Goal: Task Accomplishment & Management: Manage account settings

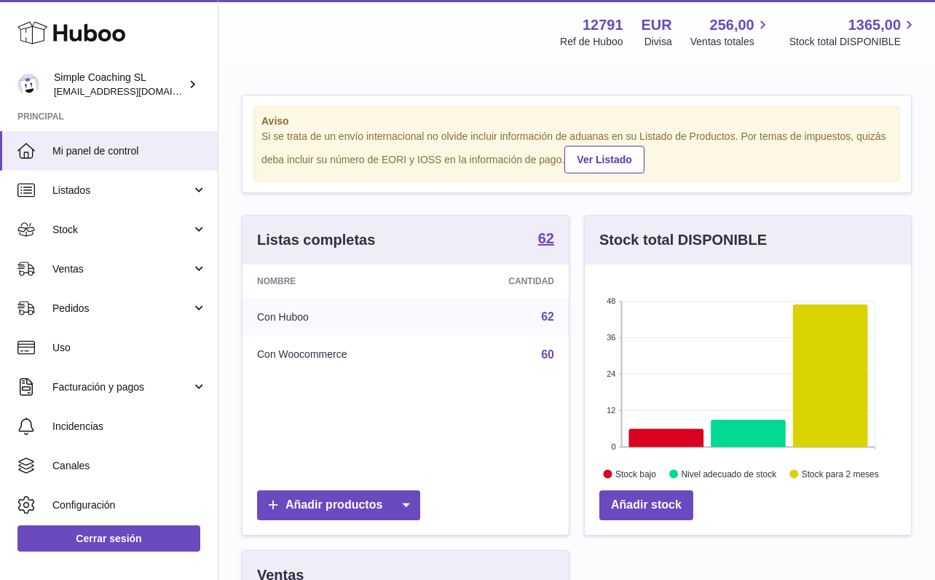
scroll to position [227, 331]
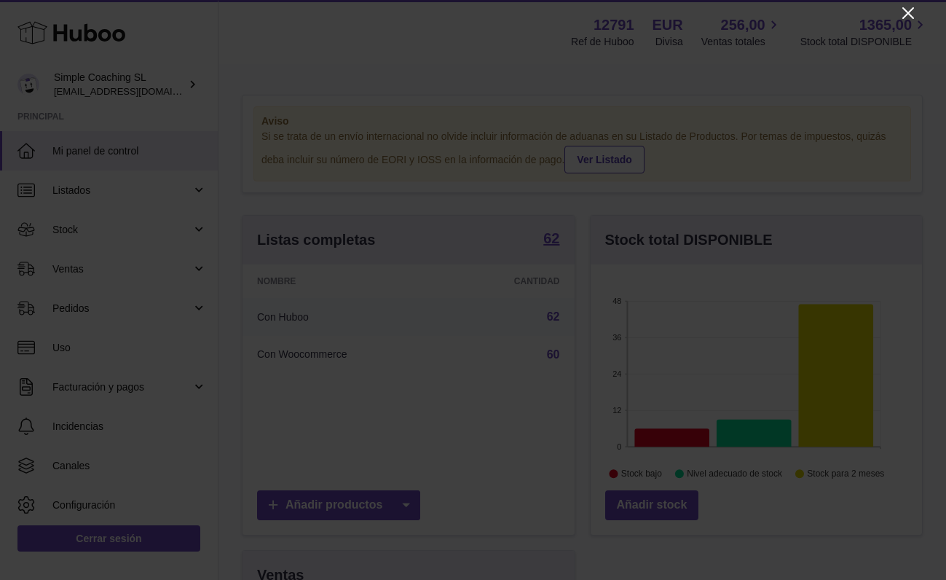
click at [914, 13] on icon "Close" at bounding box center [908, 12] width 17 height 17
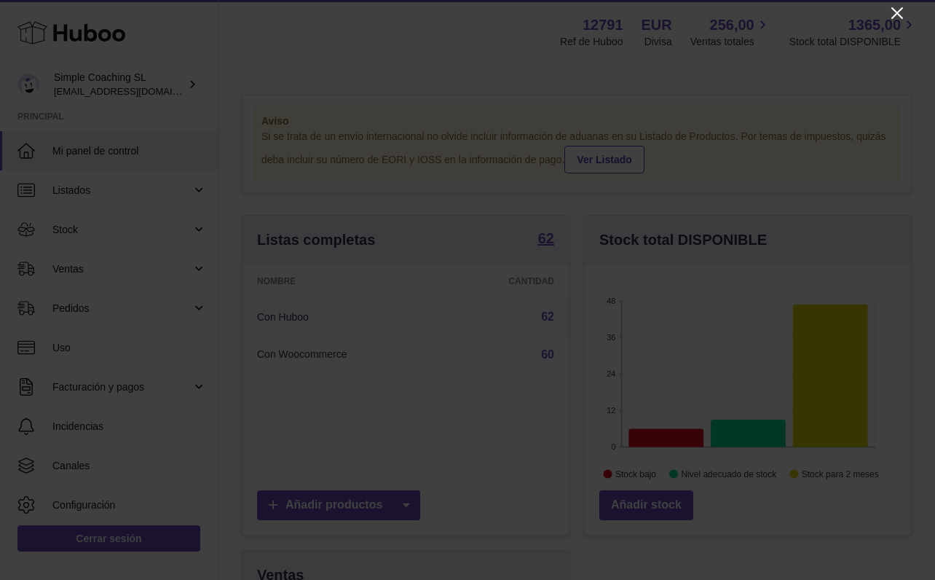
scroll to position [728296, 728197]
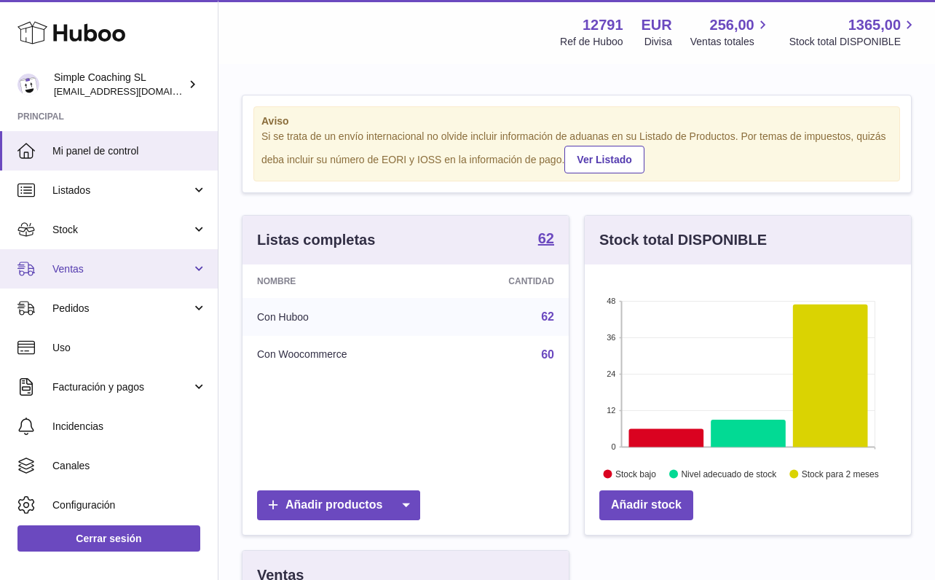
click at [133, 263] on span "Ventas" at bounding box center [121, 269] width 139 height 14
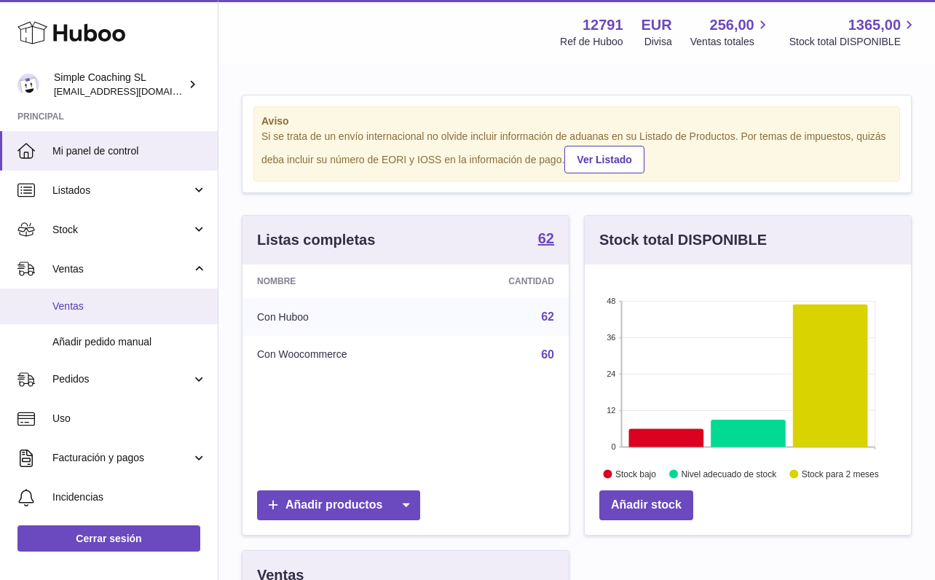
click at [123, 299] on span "Ventas" at bounding box center [129, 306] width 154 height 14
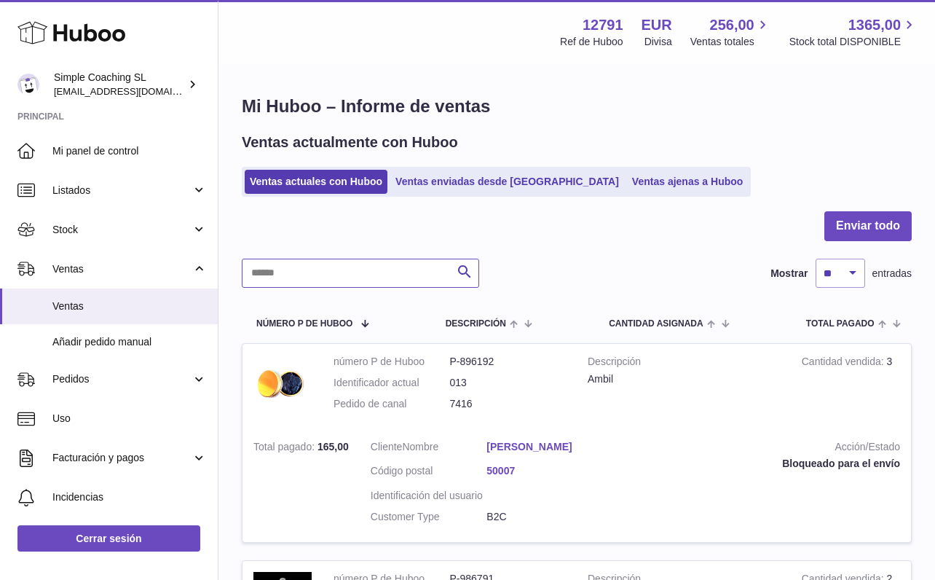
click at [292, 270] on input "text" at bounding box center [360, 273] width 237 height 29
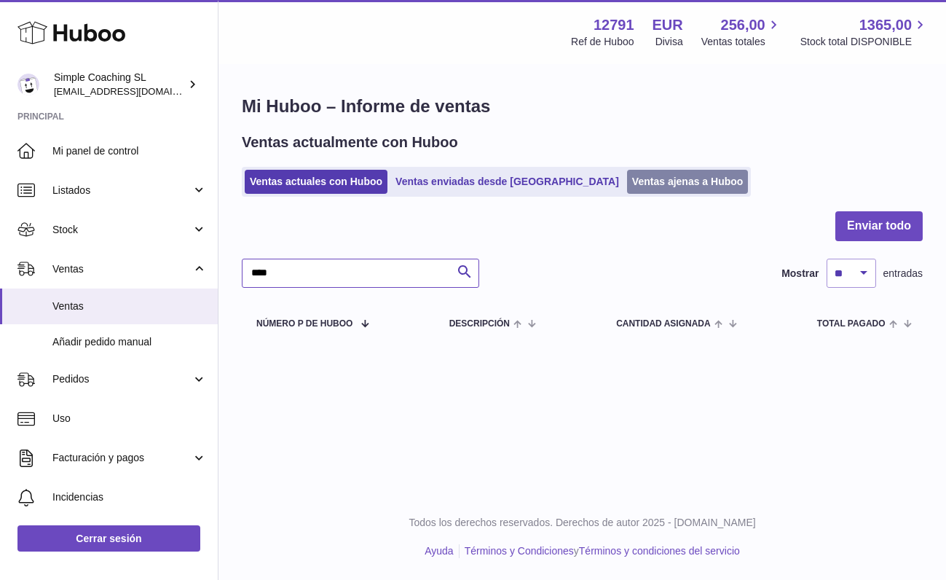
type input "****"
click at [627, 176] on link "Ventas ajenas a Huboo" at bounding box center [688, 182] width 122 height 24
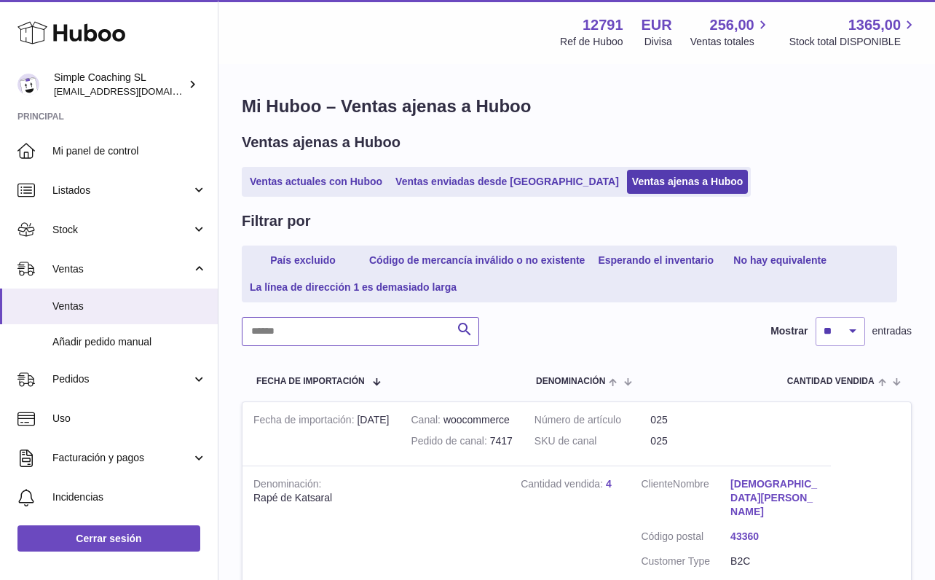
click at [315, 328] on input "text" at bounding box center [360, 331] width 237 height 29
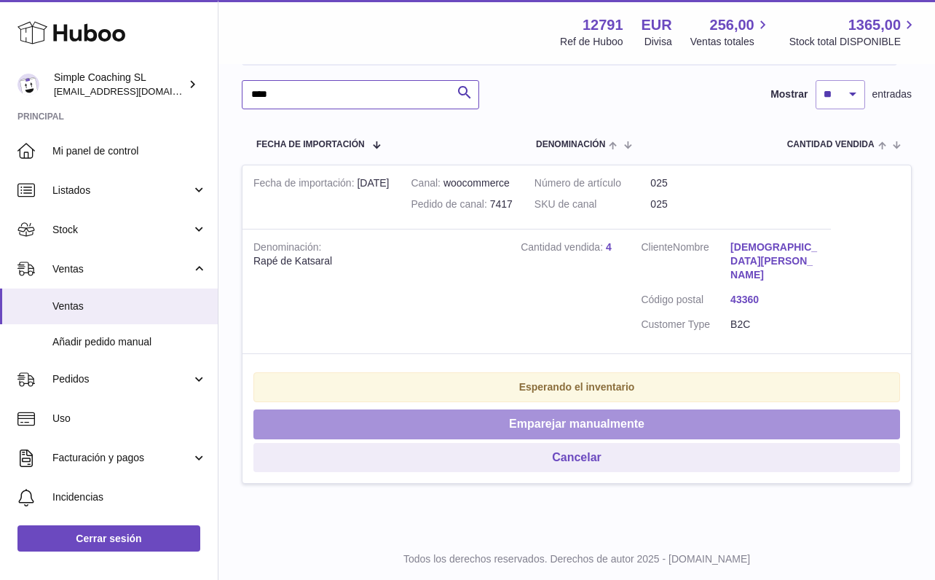
type input "****"
click at [557, 409] on button "Emparejar manualmente" at bounding box center [577, 424] width 647 height 30
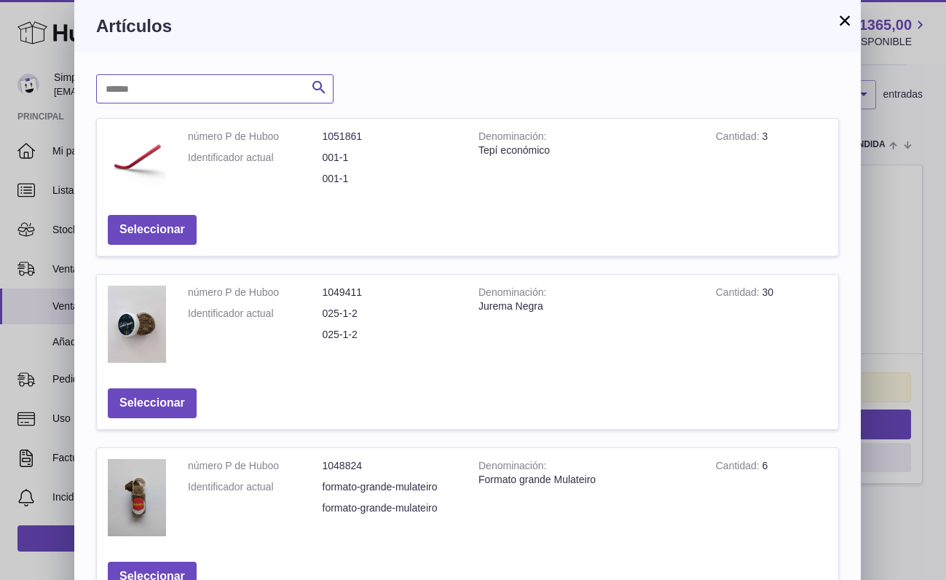
click at [171, 82] on input "text" at bounding box center [214, 88] width 237 height 29
type input "*****"
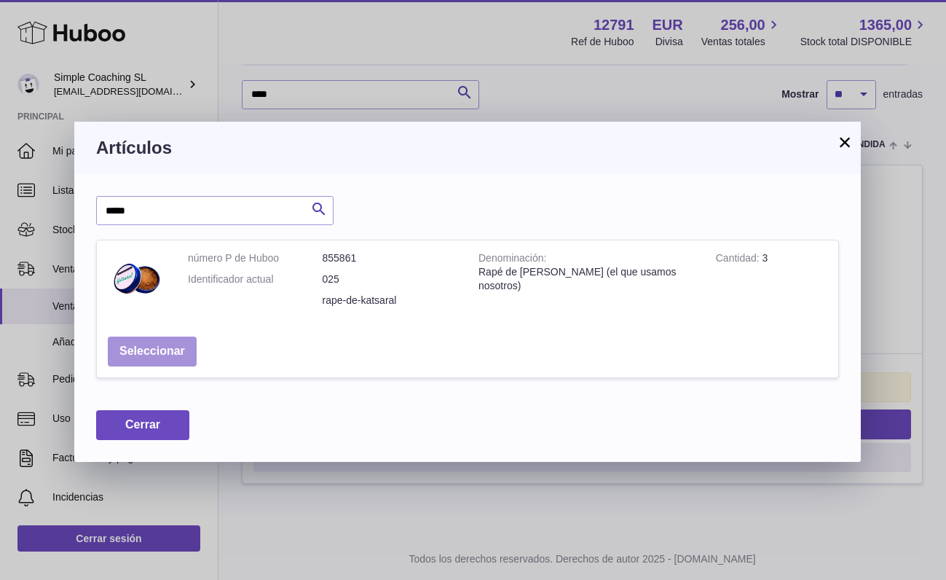
click at [147, 353] on button "Seleccionar" at bounding box center [152, 352] width 89 height 30
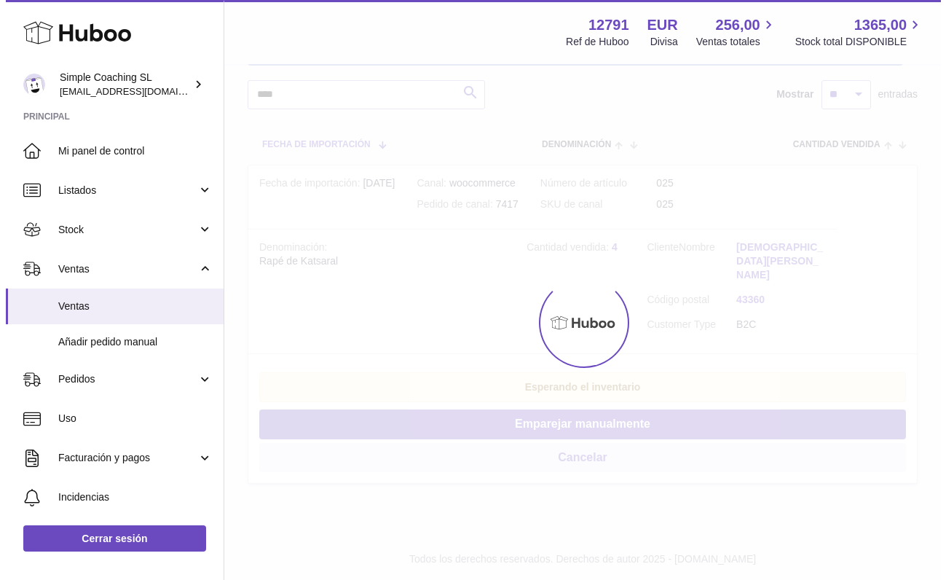
scroll to position [0, 0]
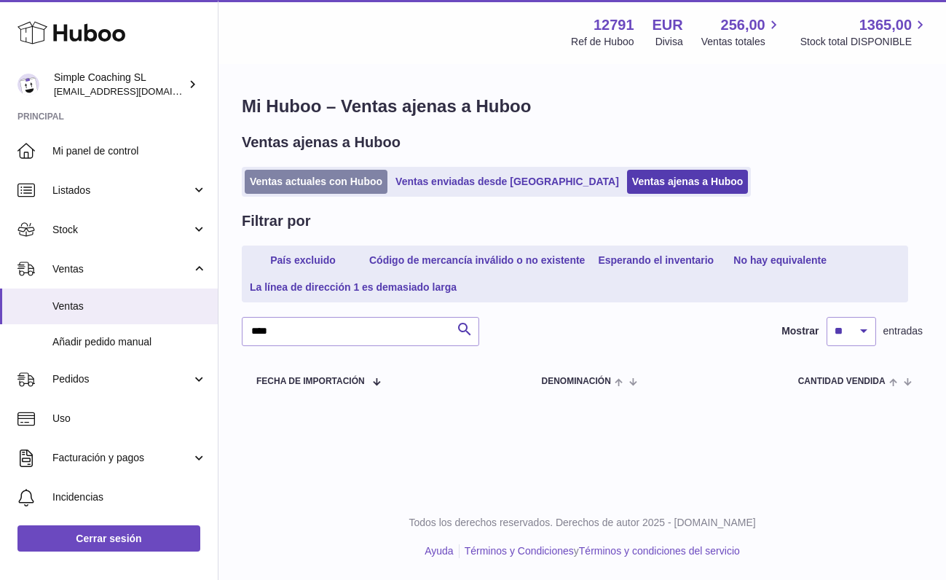
click at [299, 180] on link "Ventas actuales con Huboo" at bounding box center [316, 182] width 143 height 24
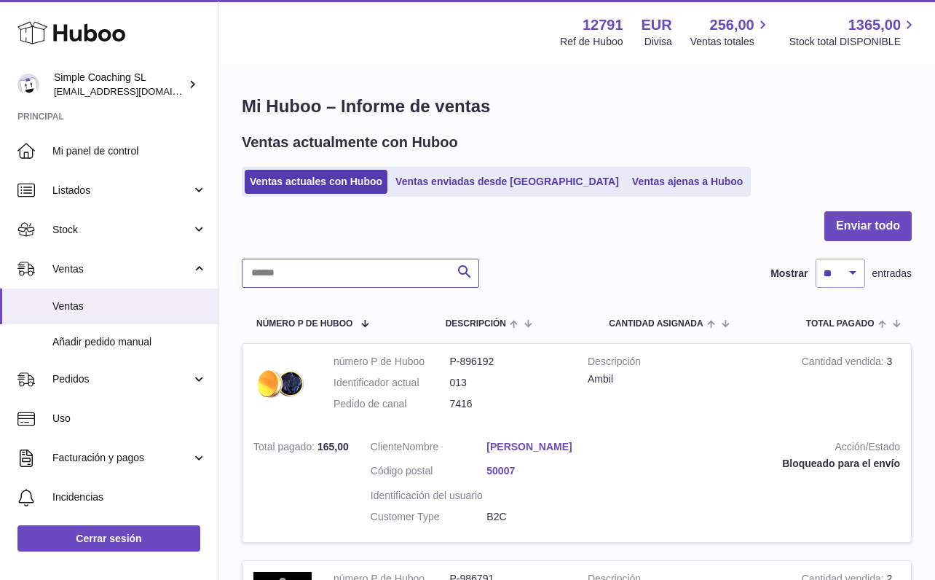
click at [308, 274] on input "text" at bounding box center [360, 273] width 237 height 29
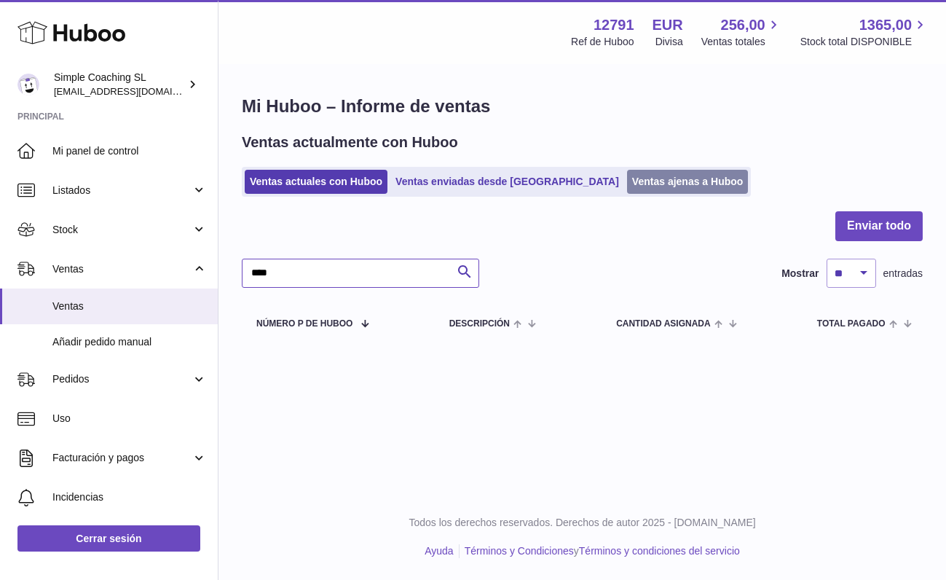
type input "****"
click at [627, 183] on link "Ventas ajenas a Huboo" at bounding box center [688, 182] width 122 height 24
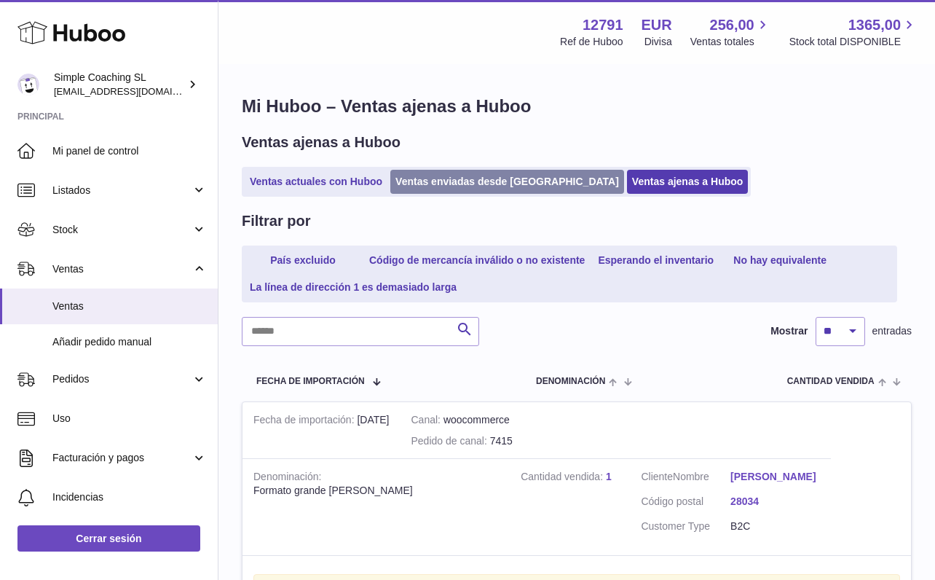
click at [431, 189] on link "Ventas enviadas desde [GEOGRAPHIC_DATA]" at bounding box center [507, 182] width 234 height 24
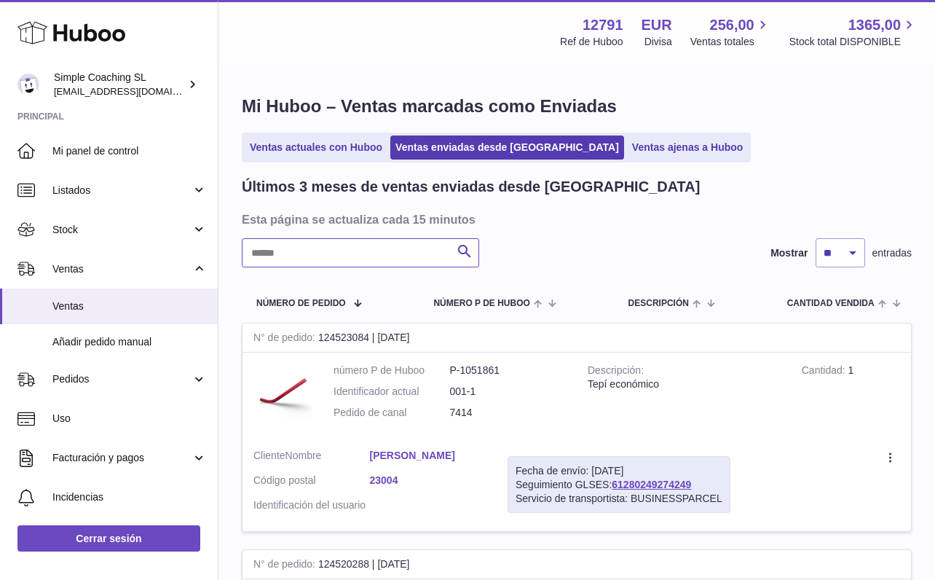
click at [321, 262] on input "text" at bounding box center [360, 252] width 237 height 29
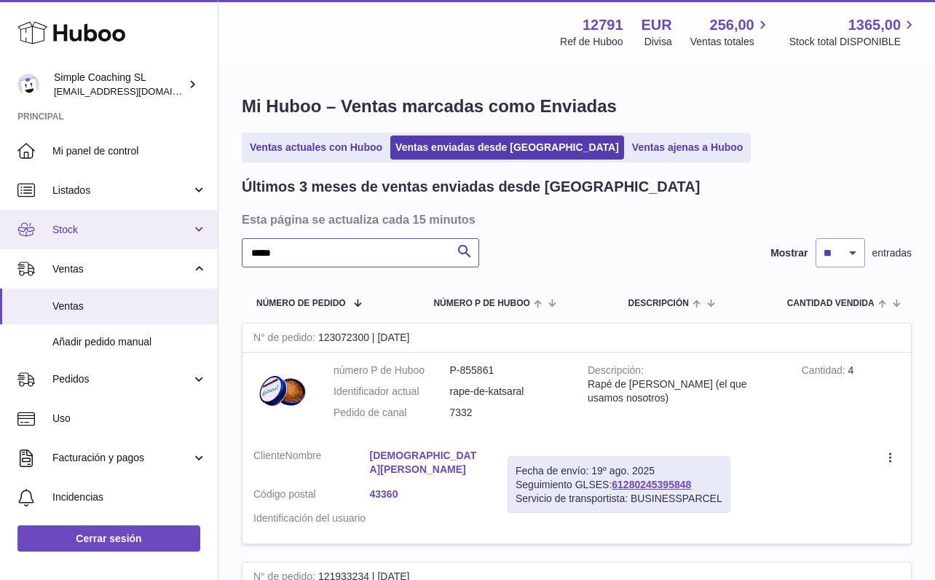
type input "*****"
click at [141, 233] on span "Stock" at bounding box center [121, 230] width 139 height 14
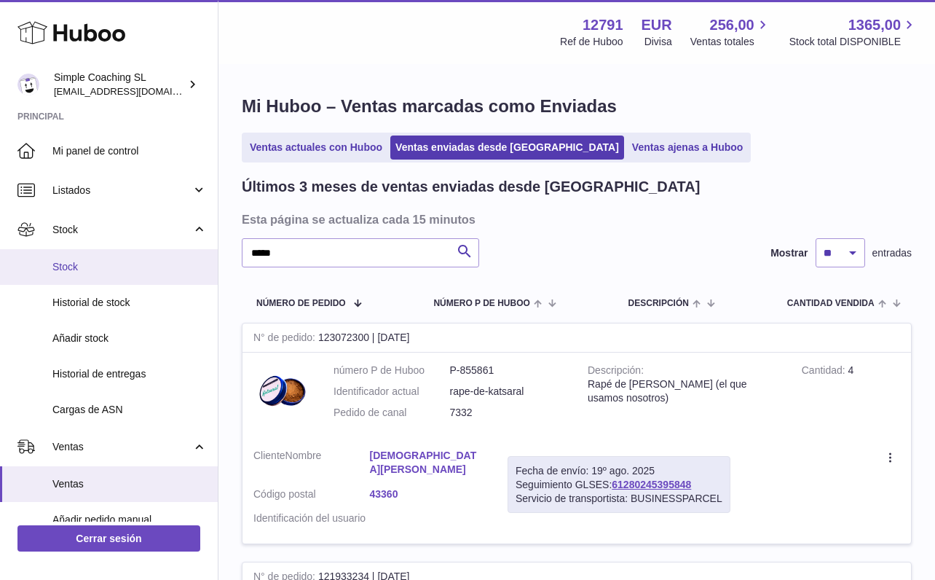
click at [130, 280] on link "Stock" at bounding box center [109, 267] width 218 height 36
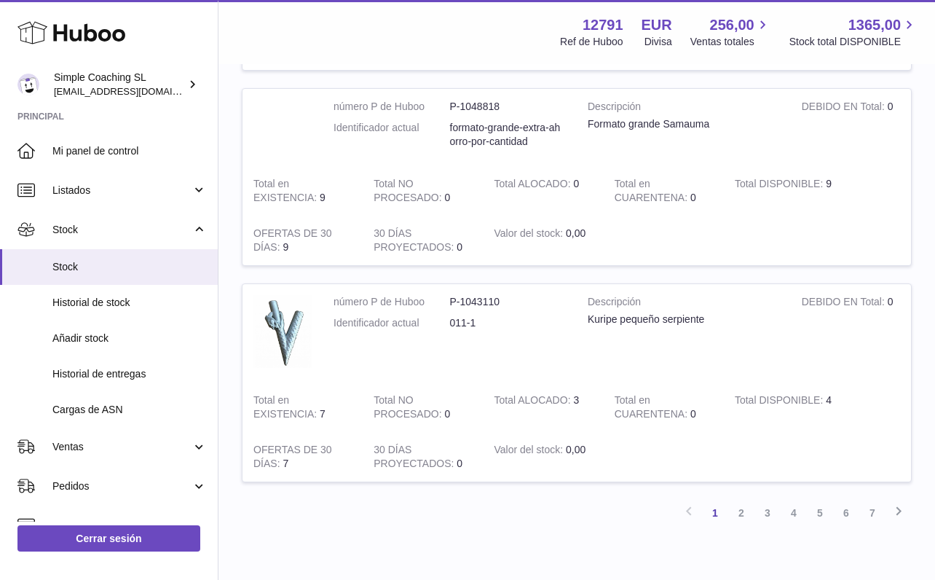
scroll to position [1979, 0]
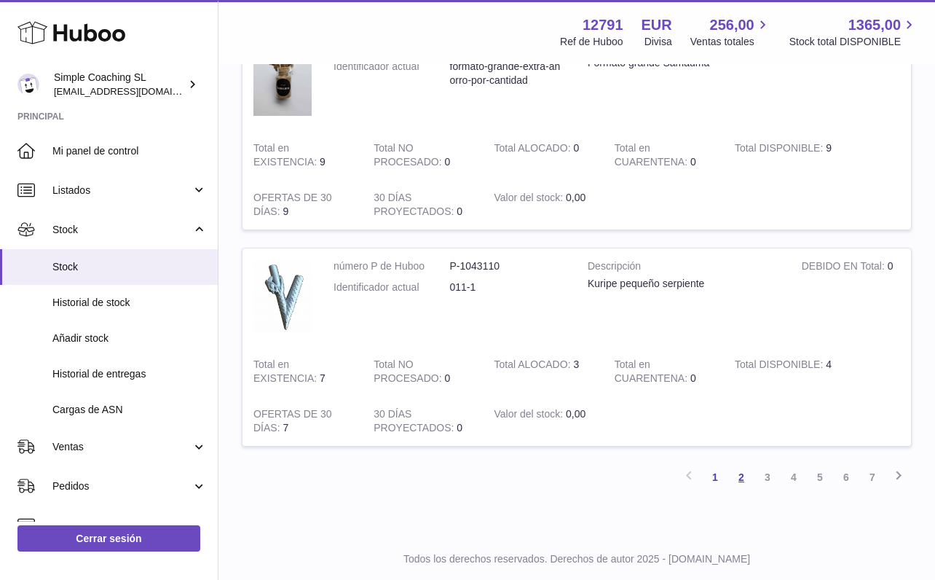
click at [743, 464] on link "2" at bounding box center [742, 477] width 26 height 26
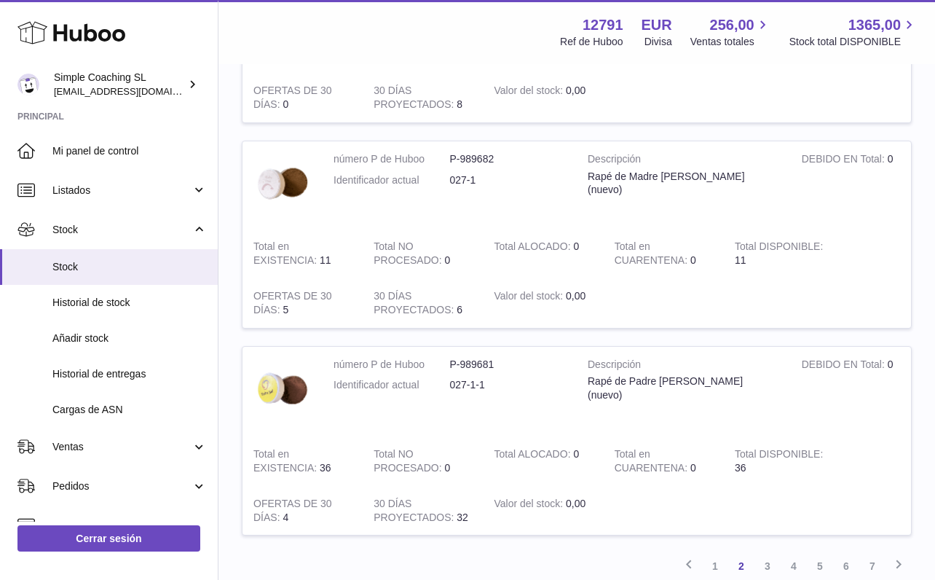
scroll to position [1818, 0]
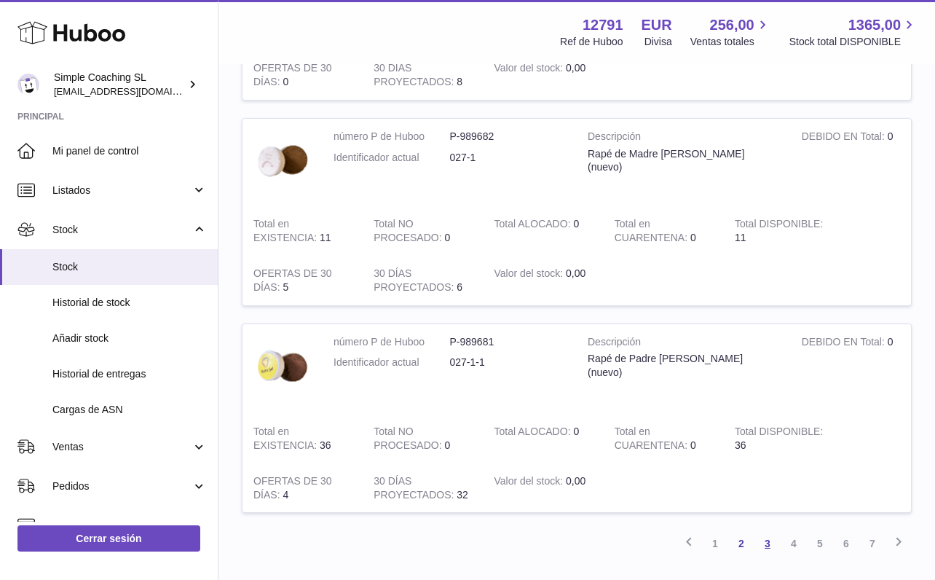
click at [774, 530] on link "3" at bounding box center [768, 543] width 26 height 26
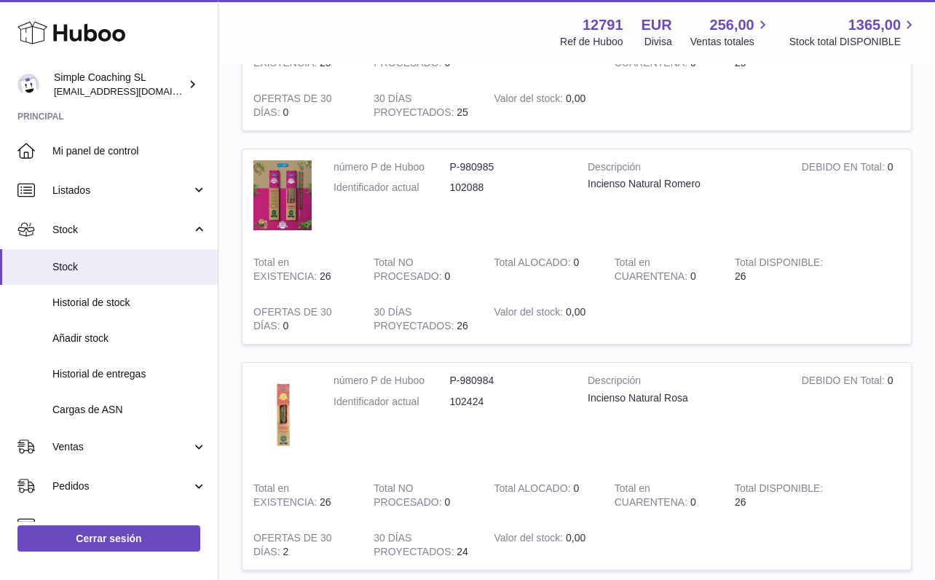
scroll to position [1931, 0]
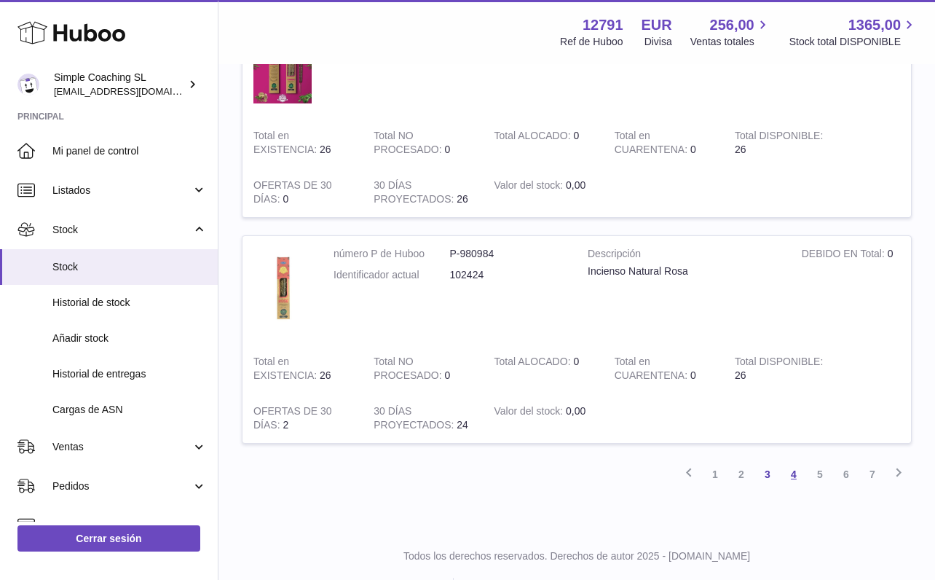
click at [785, 461] on link "4" at bounding box center [794, 474] width 26 height 26
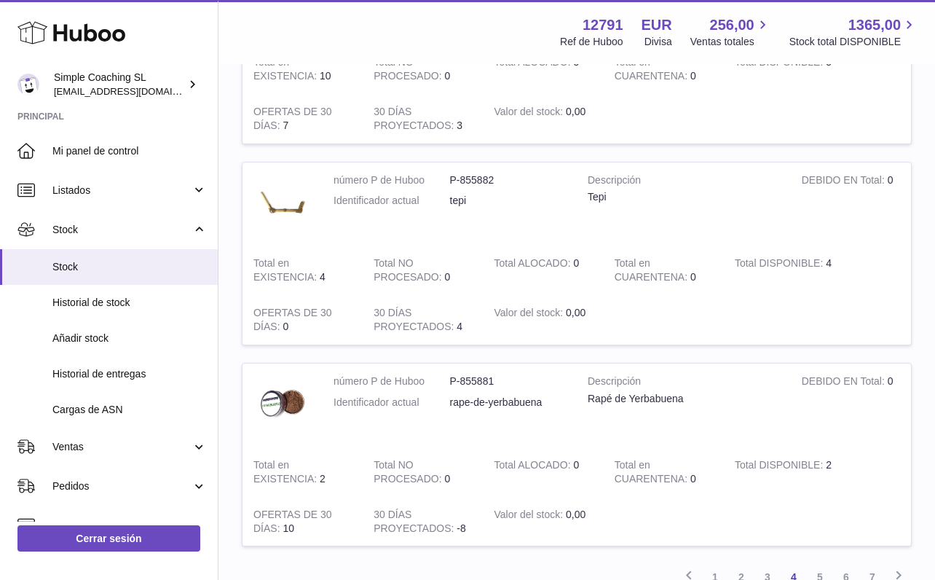
scroll to position [1904, 0]
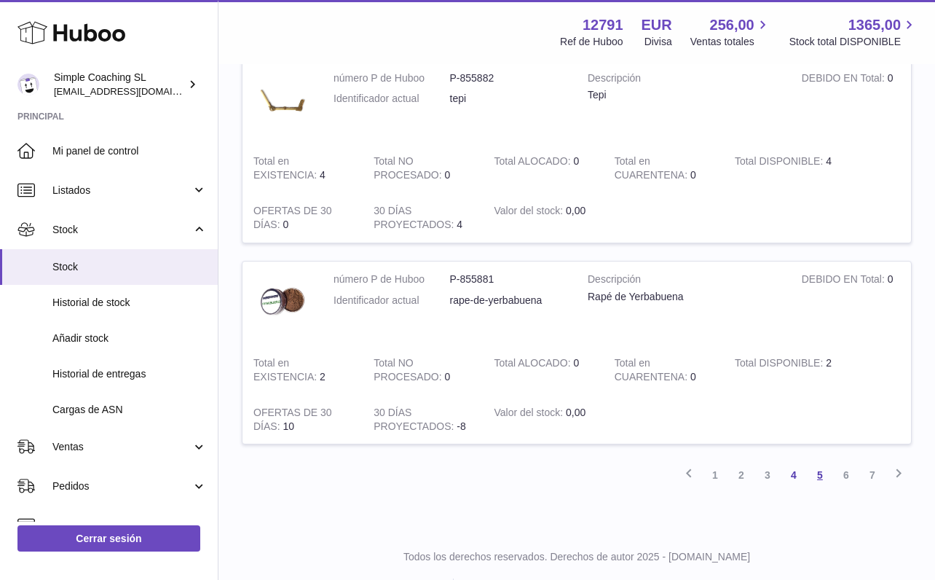
click at [824, 462] on link "5" at bounding box center [820, 475] width 26 height 26
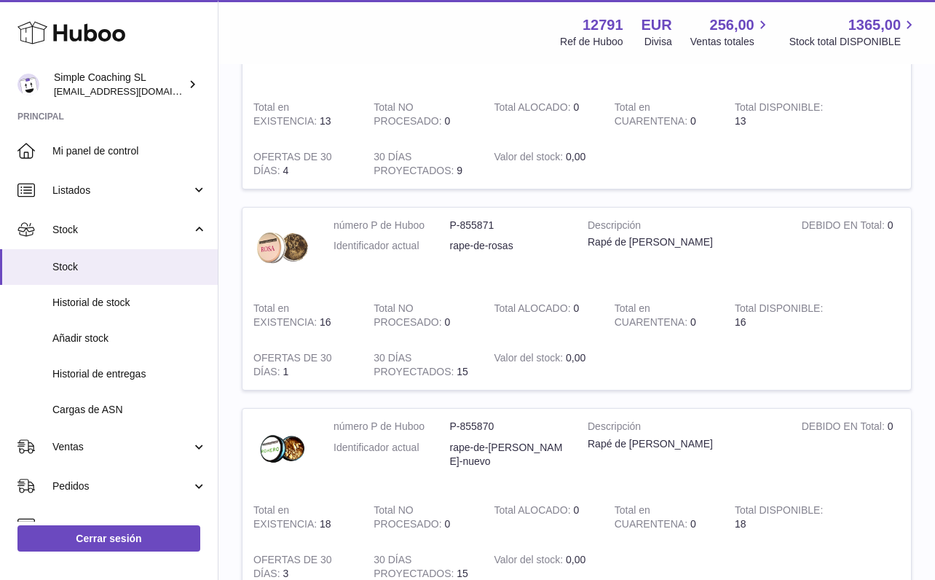
scroll to position [1691, 0]
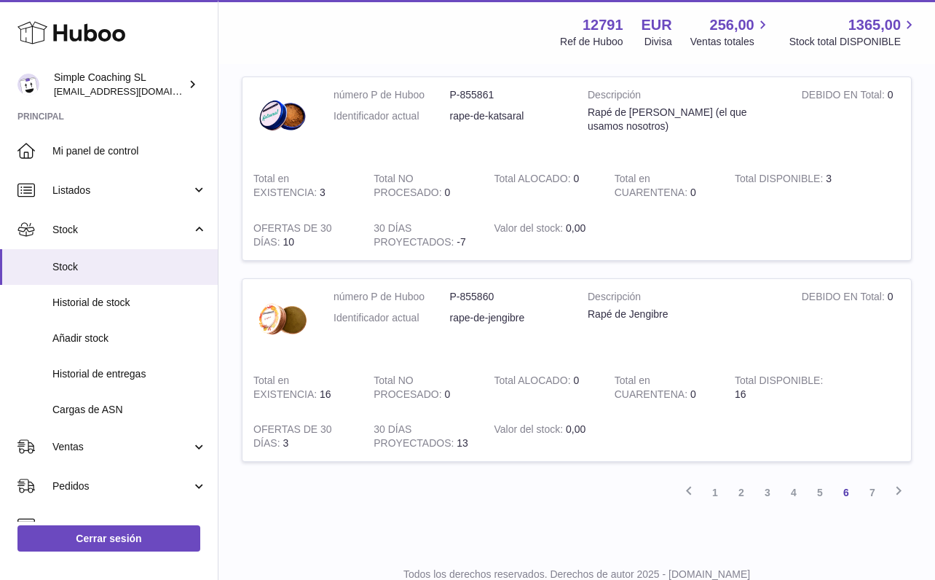
scroll to position [1815, 0]
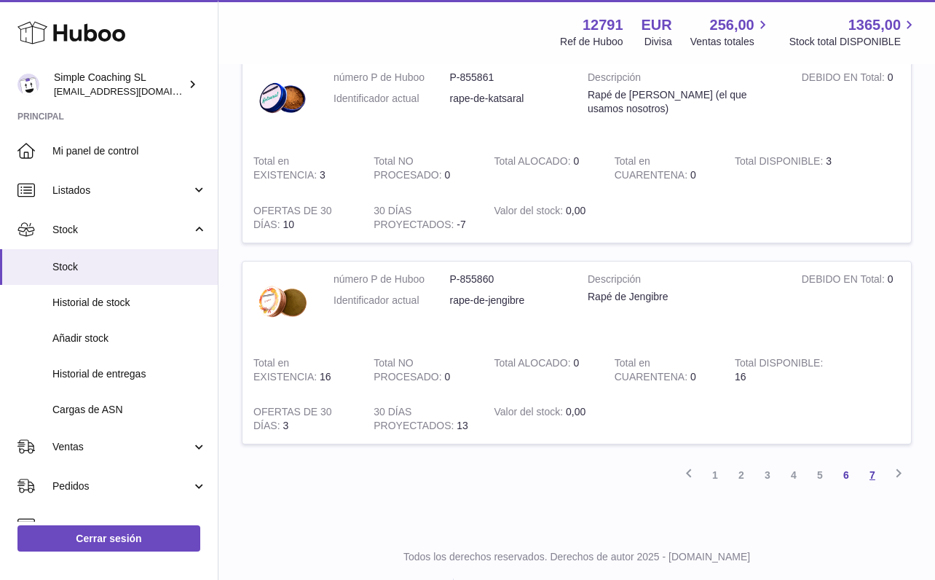
click at [876, 462] on link "7" at bounding box center [873, 475] width 26 height 26
